Goal: Use online tool/utility: Use online tool/utility

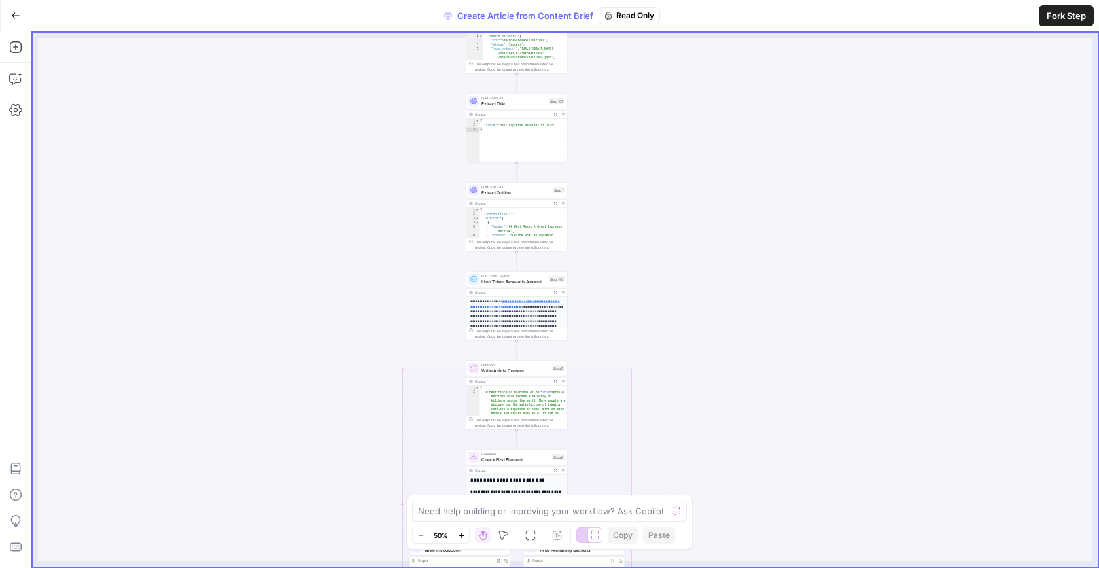
drag, startPoint x: 543, startPoint y: 197, endPoint x: 594, endPoint y: 317, distance: 129.8
click at [594, 318] on div "true false true false Workflow Set Inputs Inputs Google Search Google Search St…" at bounding box center [565, 300] width 1065 height 534
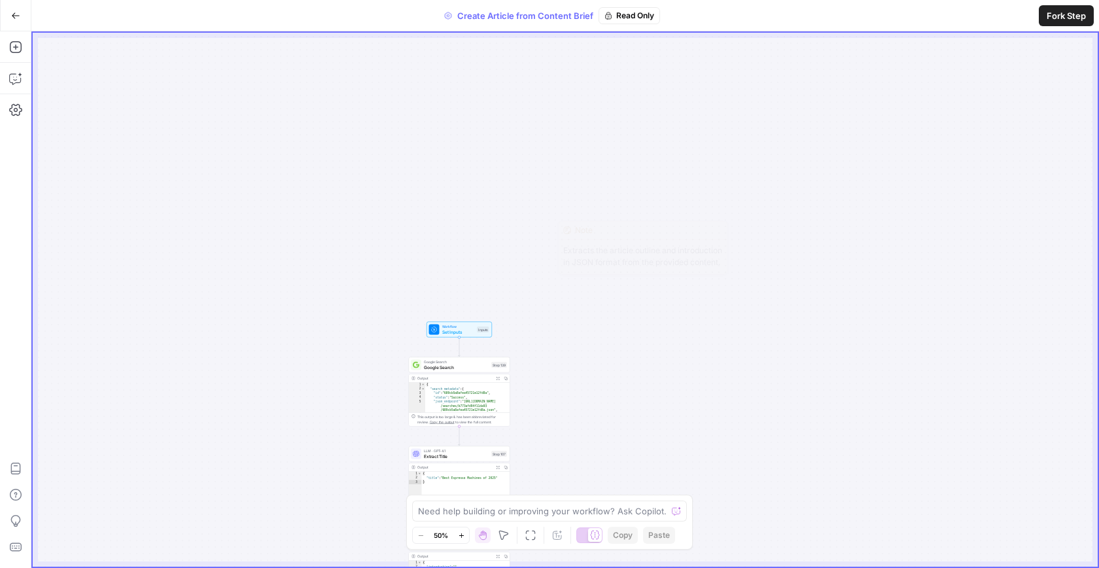
drag, startPoint x: 543, startPoint y: 175, endPoint x: 483, endPoint y: 504, distance: 334.5
click at [483, 515] on body "MyHealthTeam New Home Browse Your Data Usage Settings Recent Grids pSEO New Gri…" at bounding box center [549, 284] width 1099 height 568
type textarea "*"
drag, startPoint x: 485, startPoint y: 466, endPoint x: 489, endPoint y: 356, distance: 109.3
click at [489, 356] on div "Workflow Set Inputs Inputs Google Search Google Search Step 139 Output Expand O…" at bounding box center [671, 443] width 532 height 267
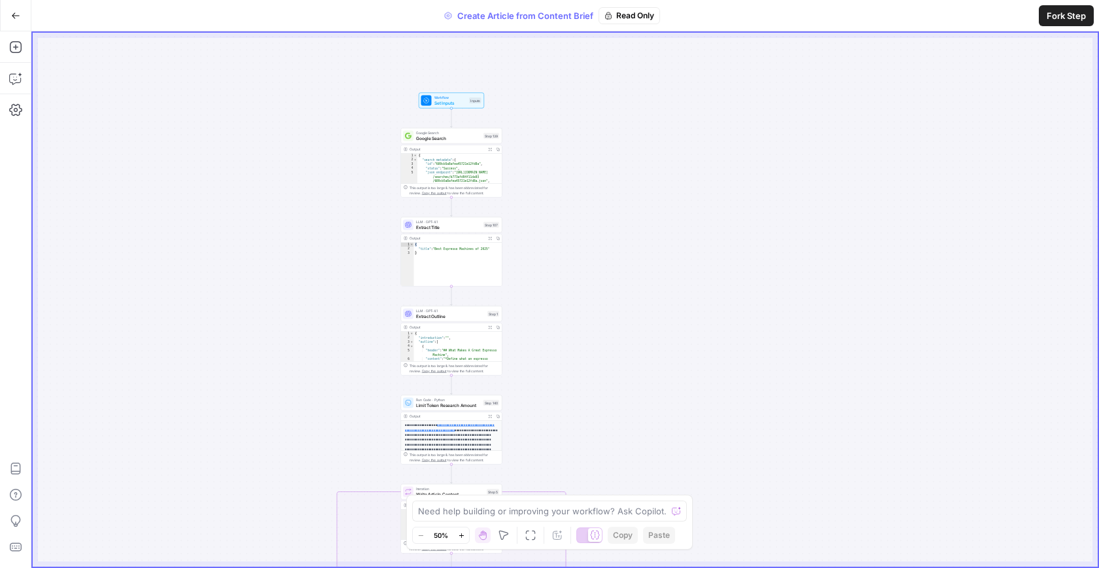
drag, startPoint x: 489, startPoint y: 356, endPoint x: 485, endPoint y: 133, distance: 223.0
click at [485, 134] on div "Google Search Google Search Step 139" at bounding box center [451, 135] width 96 height 11
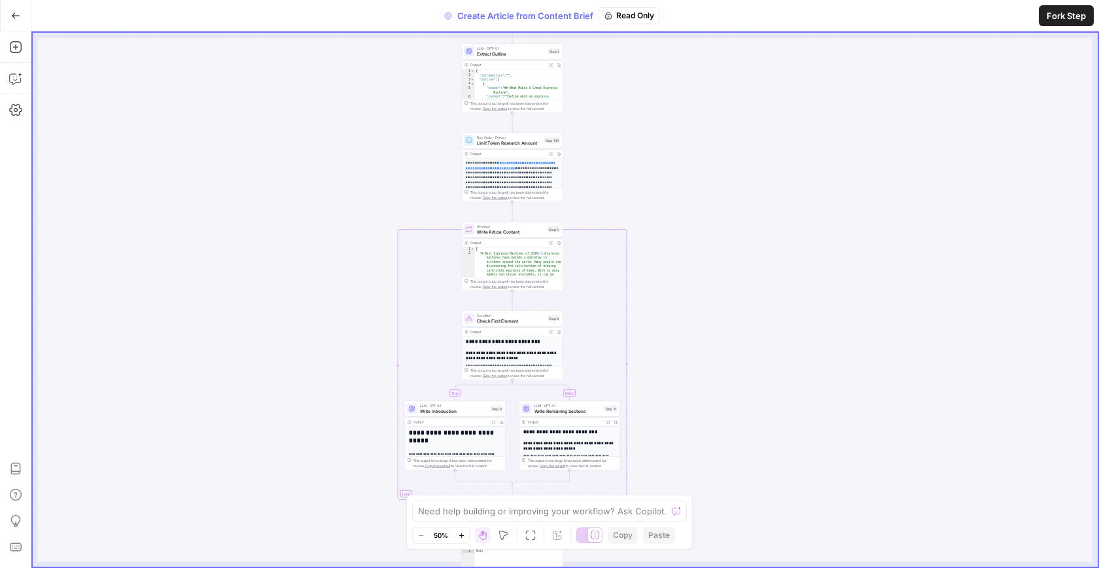
drag, startPoint x: 536, startPoint y: 184, endPoint x: 586, endPoint y: -63, distance: 252.1
click at [586, 0] on html "MyHealthTeam New Home Browse Your Data Usage Settings Recent Grids pSEO New Gri…" at bounding box center [549, 284] width 1099 height 568
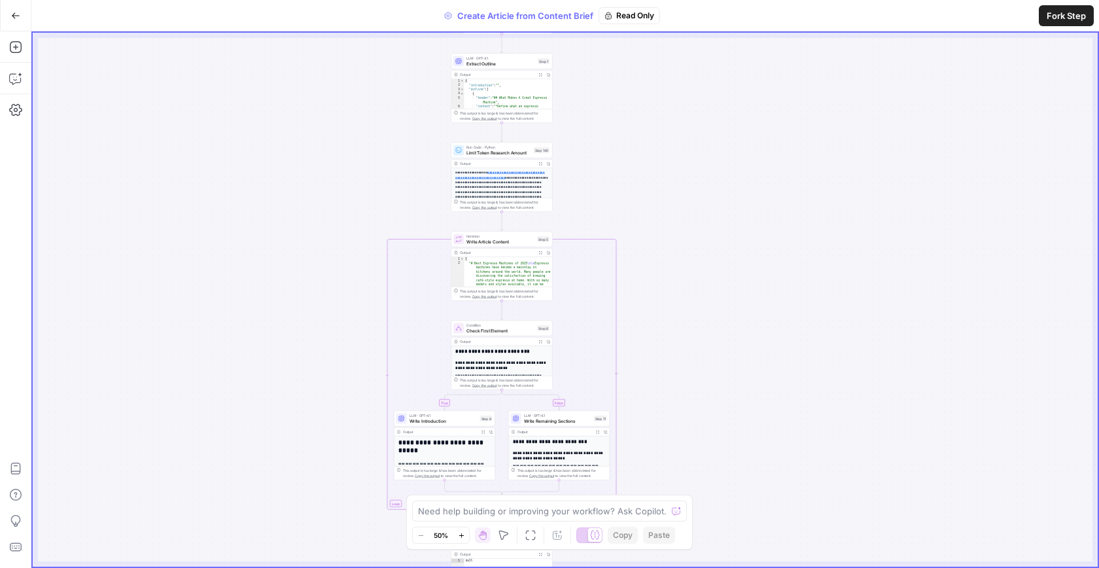
drag, startPoint x: 524, startPoint y: 313, endPoint x: 502, endPoint y: 224, distance: 91.8
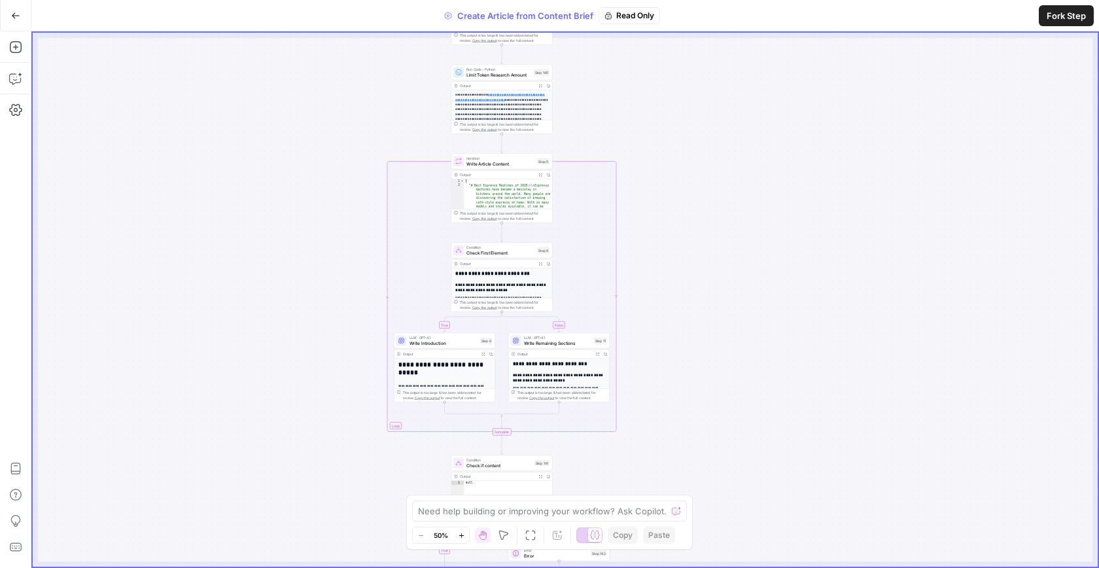
drag, startPoint x: 343, startPoint y: 253, endPoint x: 343, endPoint y: 175, distance: 78.5
click at [343, 175] on div "true false true false Workflow Set Inputs Inputs Google Search Google Search St…" at bounding box center [565, 300] width 1065 height 534
type textarea "**********"
click at [506, 190] on div "[ "# Best Espresso Machines of 2025 \n\n Espresso machines have become a mainst…" at bounding box center [498, 356] width 88 height 354
click at [524, 163] on div "Iteration Write Article Content Step 5" at bounding box center [491, 160] width 96 height 11
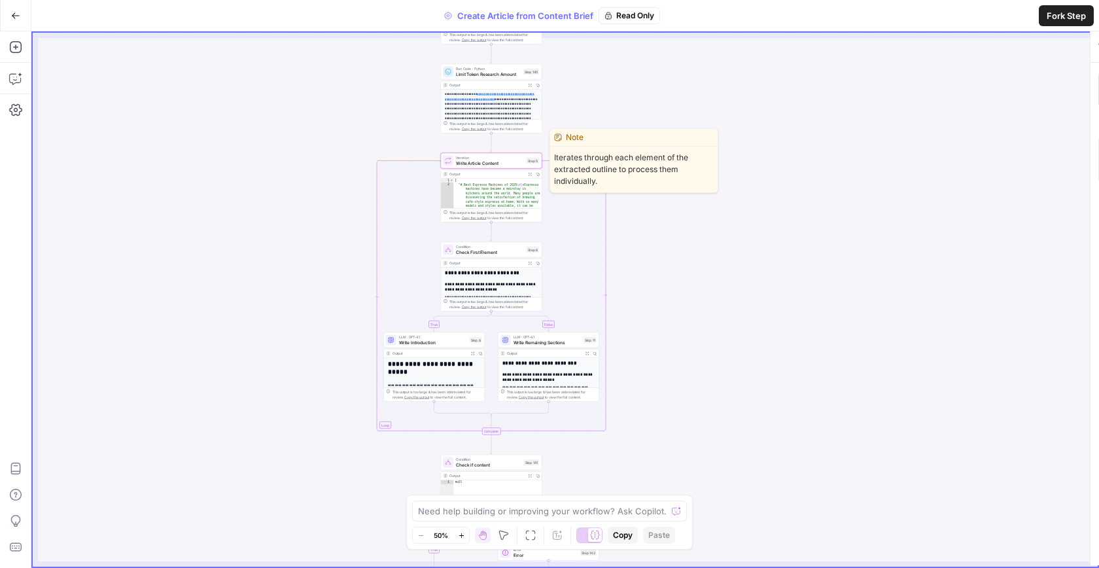
click at [524, 163] on div "Iteration Write Article Content Step 5" at bounding box center [491, 160] width 96 height 11
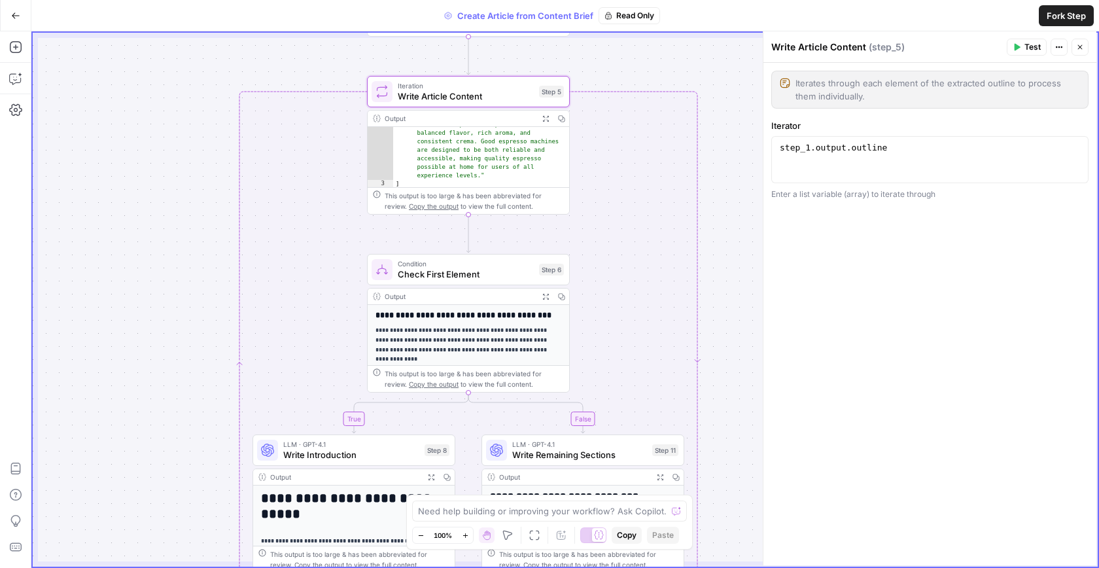
scroll to position [207, 0]
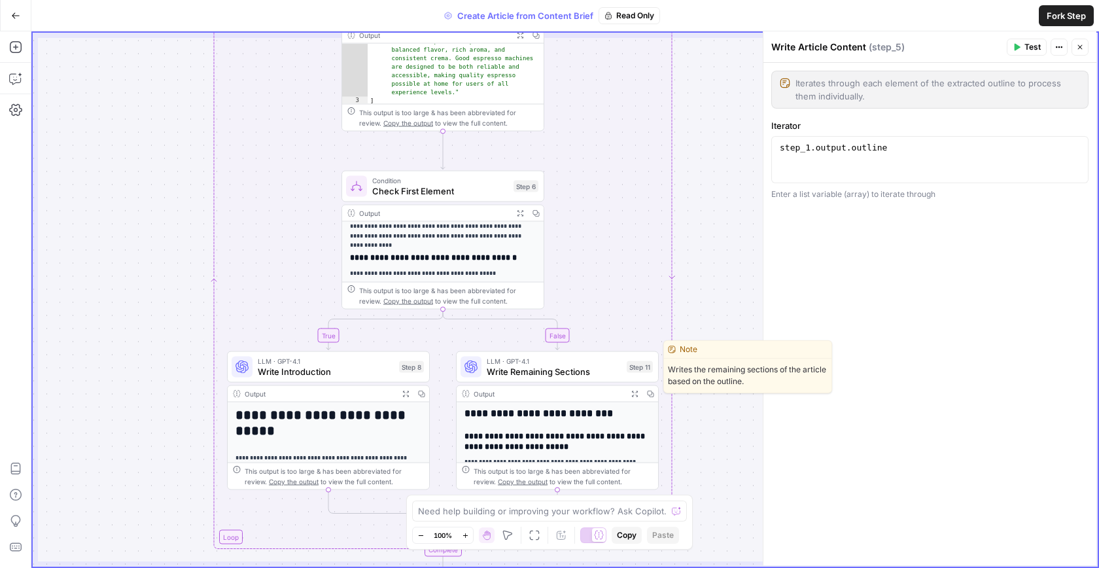
drag, startPoint x: 506, startPoint y: 438, endPoint x: 479, endPoint y: 376, distance: 67.1
click at [479, 376] on div at bounding box center [470, 366] width 21 height 21
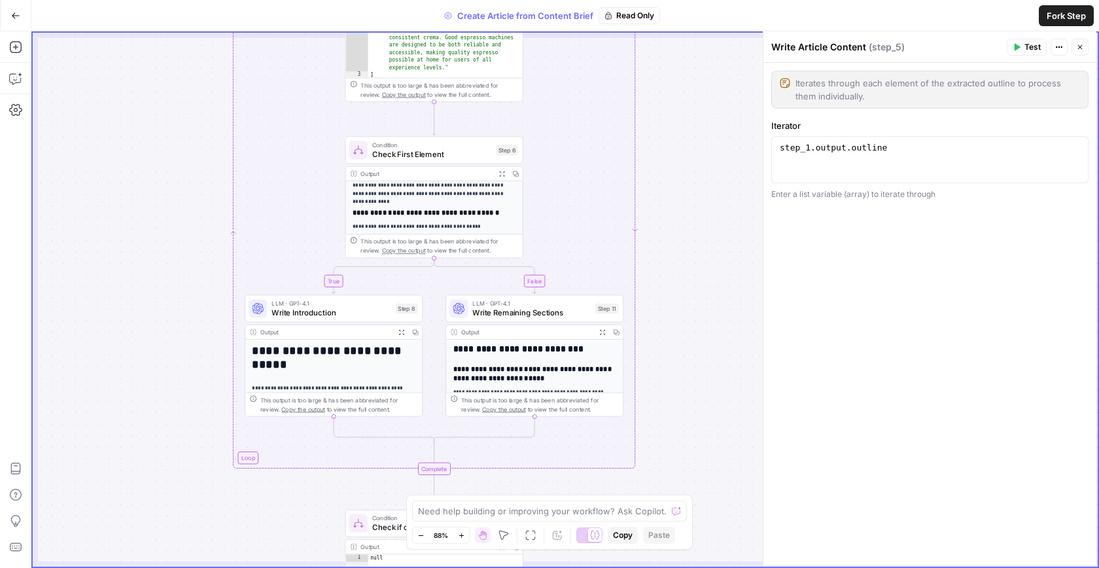
click at [278, 280] on div "true false false true Workflow Set Inputs Inputs Google Search Google Search St…" at bounding box center [565, 300] width 1065 height 534
